Goal: Information Seeking & Learning: Learn about a topic

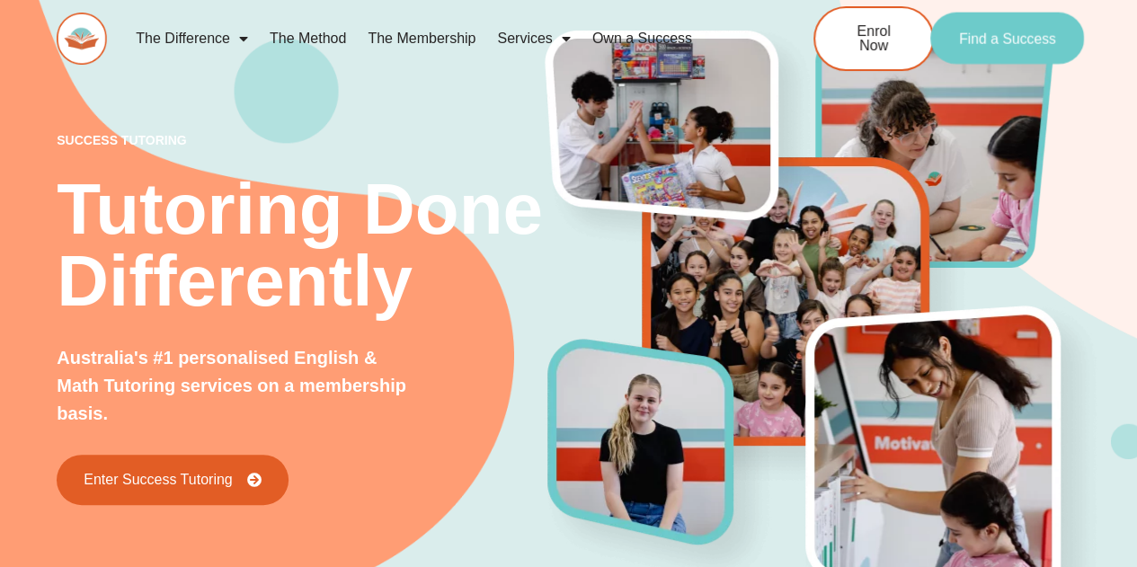
click at [1051, 35] on span "Find a Success" at bounding box center [1007, 38] width 97 height 14
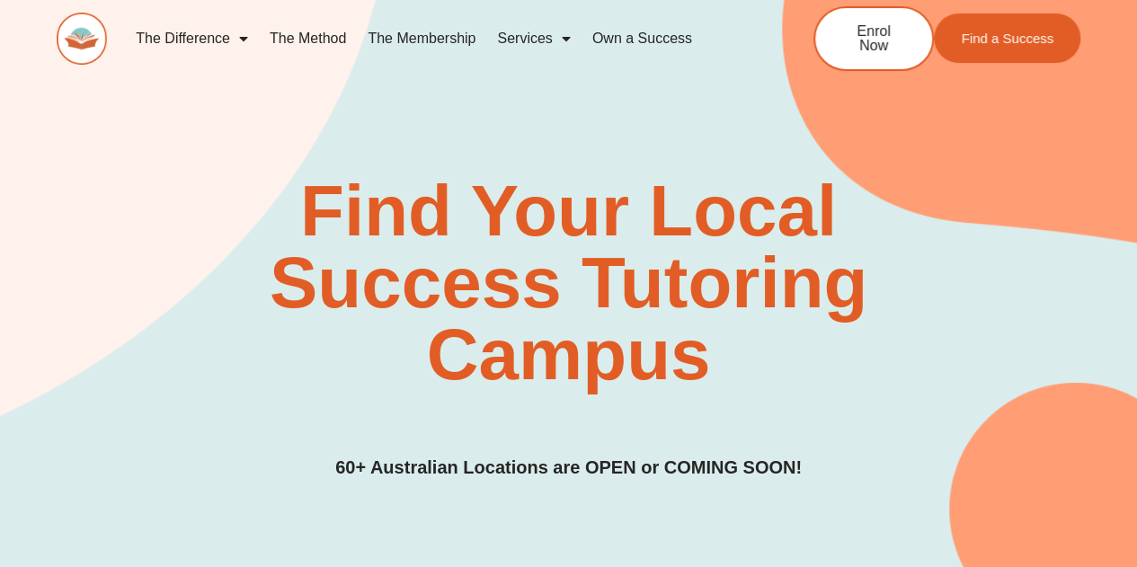
click at [540, 31] on link "Services" at bounding box center [533, 38] width 94 height 41
click at [540, 35] on link "Services" at bounding box center [533, 38] width 94 height 41
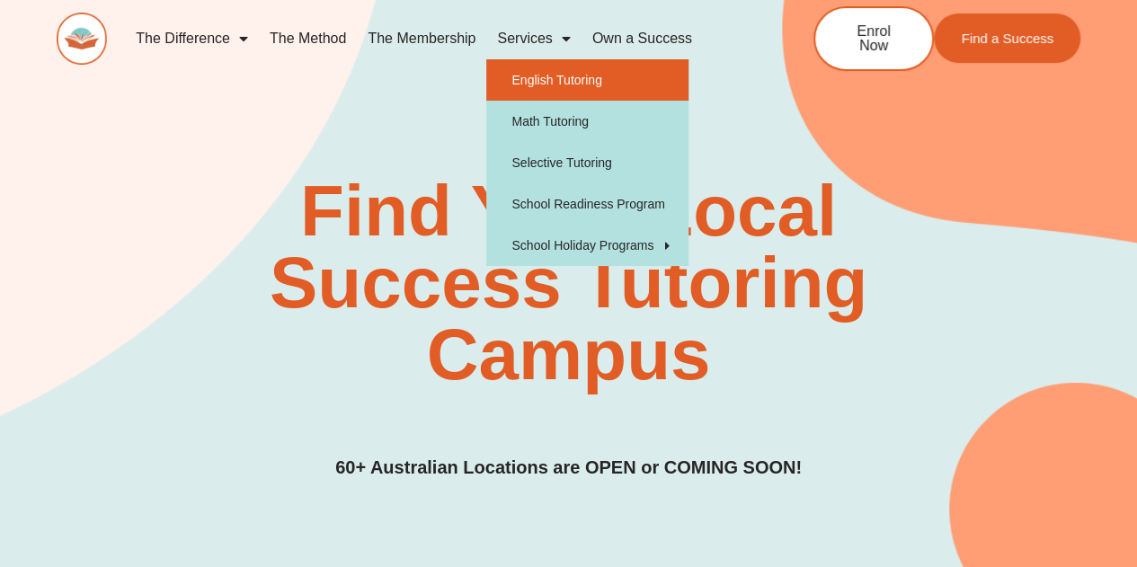
click at [537, 77] on link "English Tutoring" at bounding box center [587, 79] width 202 height 41
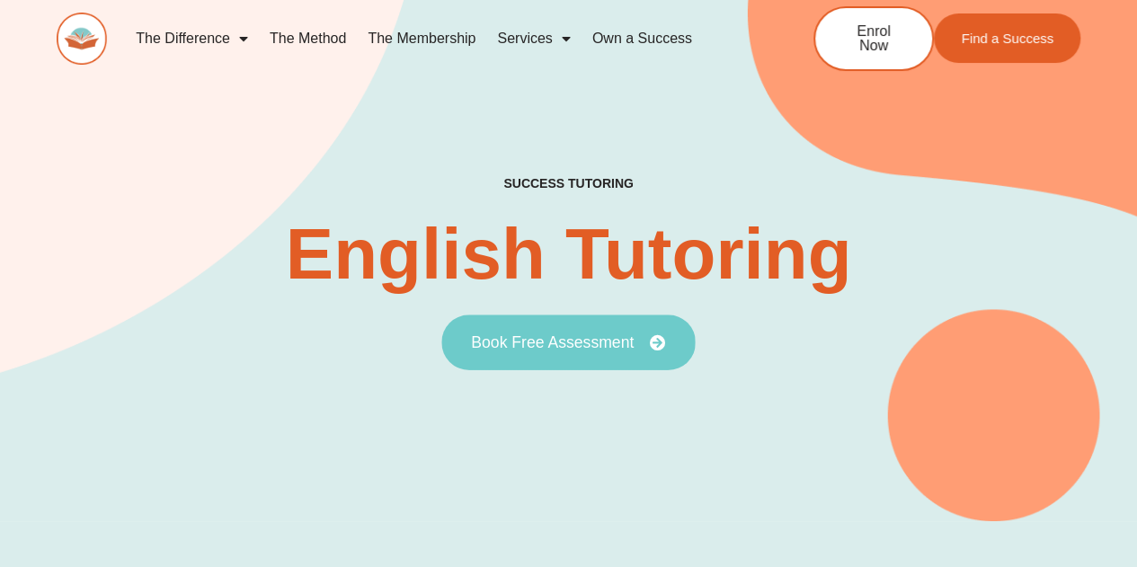
click at [643, 335] on span "Book Free Assessment" at bounding box center [568, 342] width 194 height 16
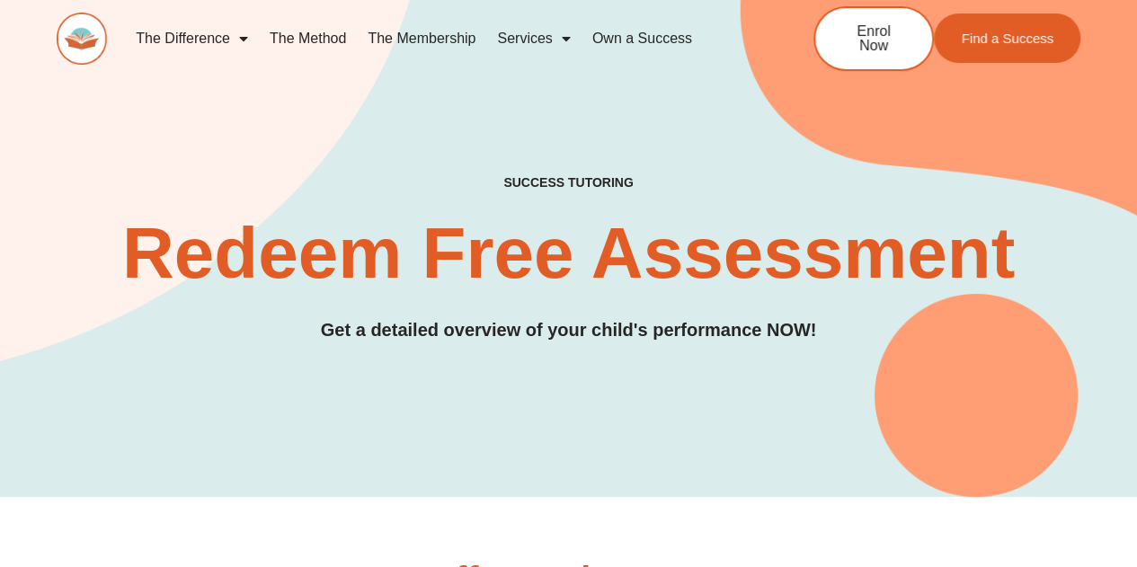
click at [338, 39] on link "The Method" at bounding box center [308, 38] width 98 height 41
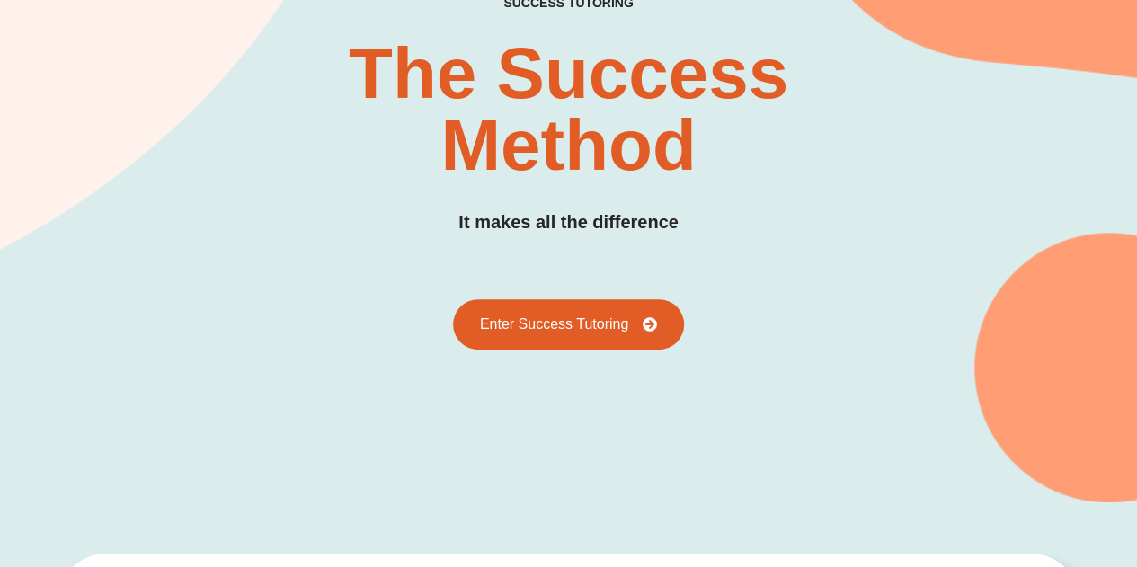
scroll to position [176, 0]
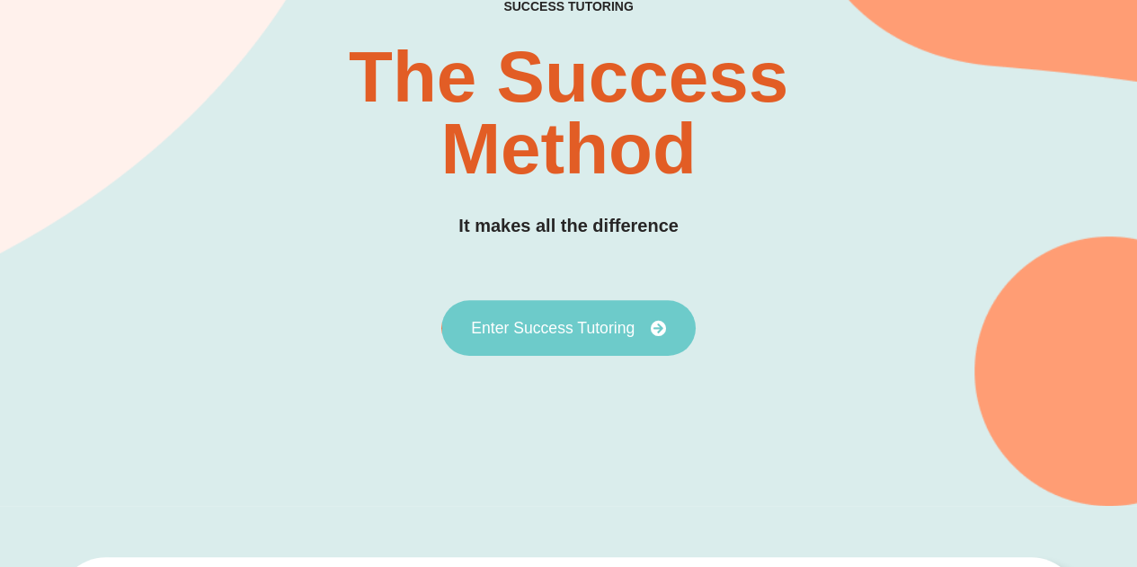
click at [606, 339] on link "Enter Success Tutoring" at bounding box center [568, 328] width 254 height 56
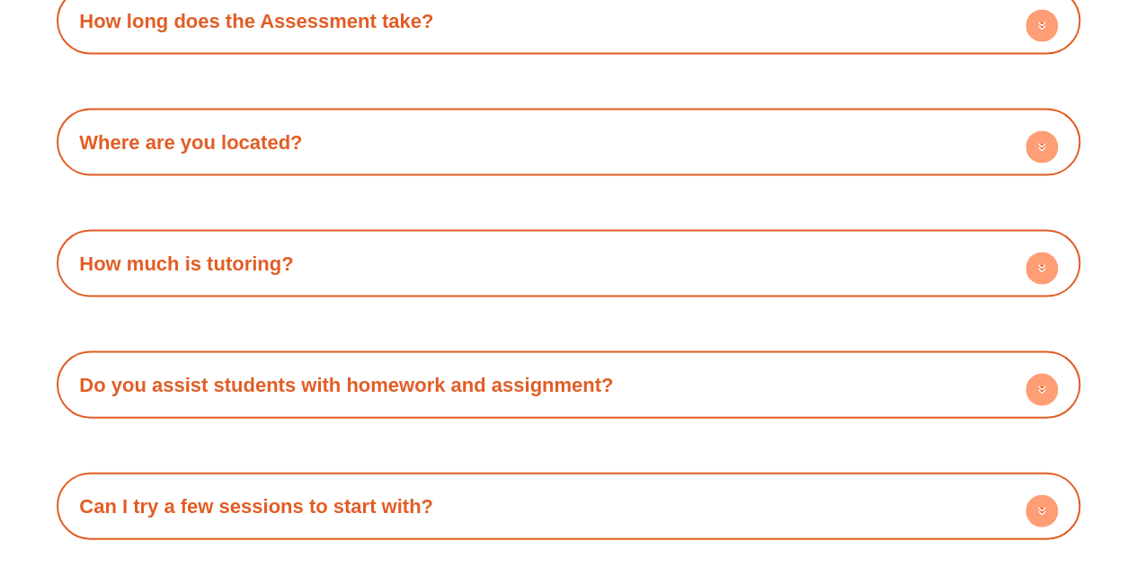
scroll to position [5205, 0]
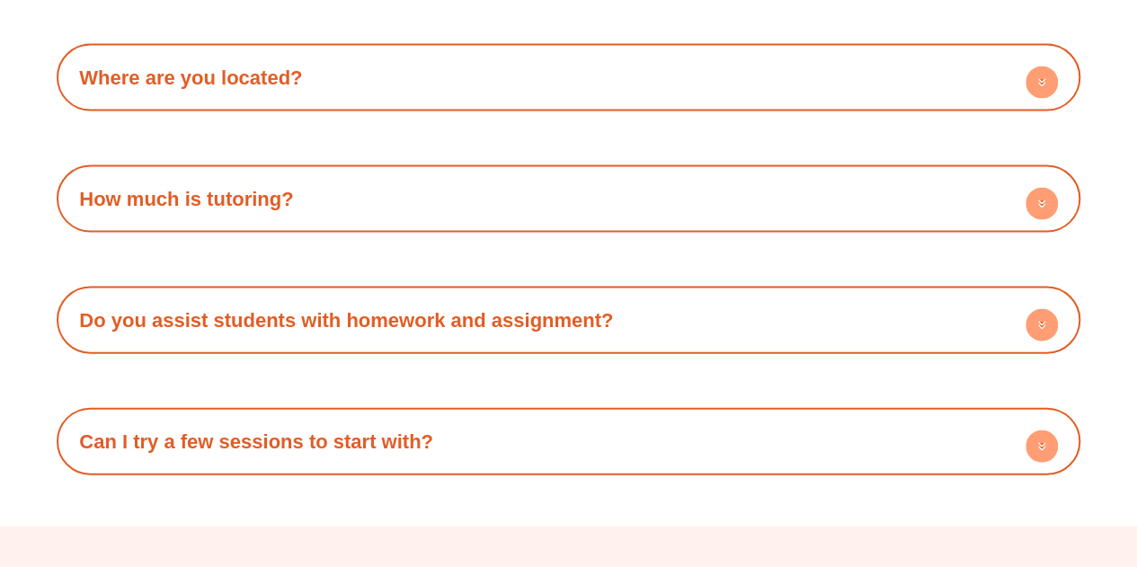
click at [1032, 197] on circle at bounding box center [1041, 204] width 32 height 32
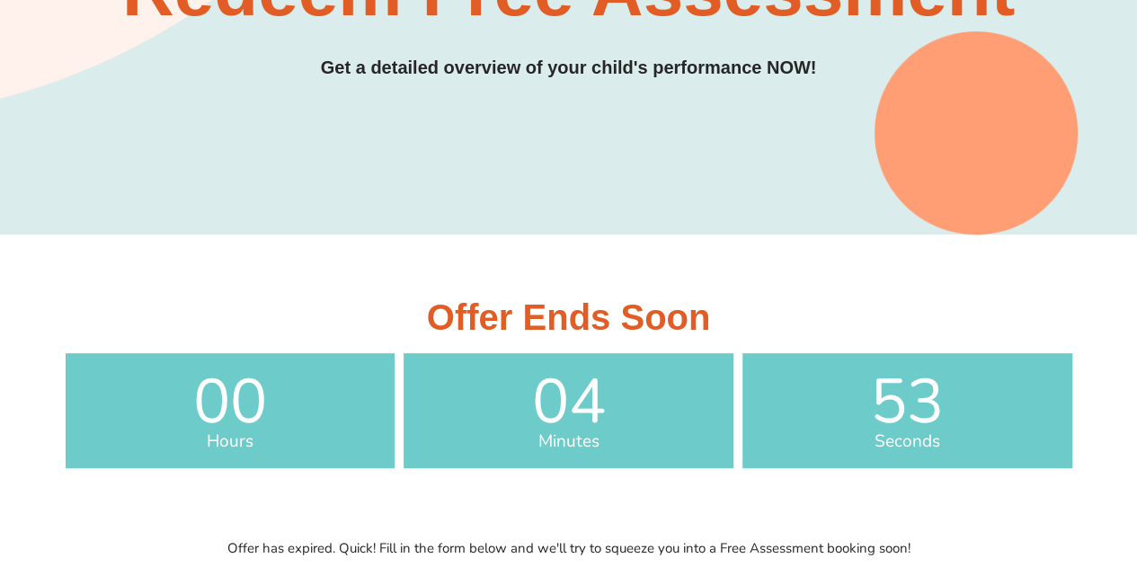
scroll to position [0, 0]
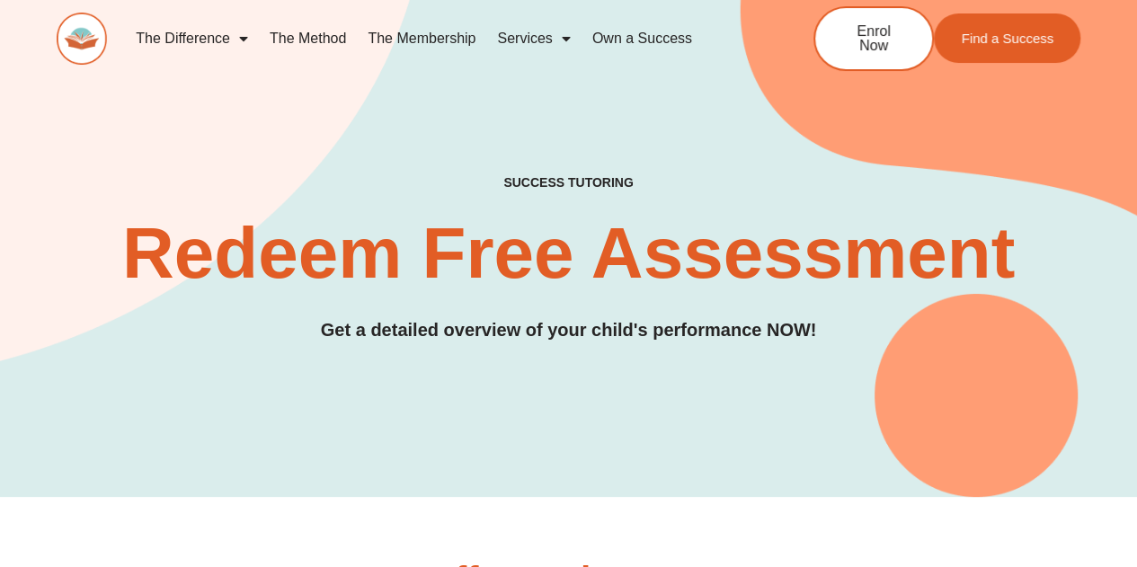
click at [466, 40] on link "The Membership" at bounding box center [421, 38] width 129 height 41
